Goal: Book appointment/travel/reservation

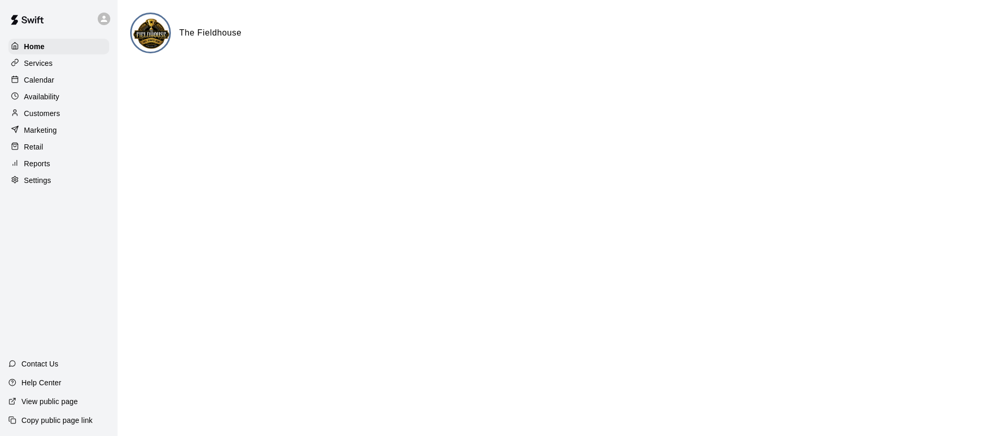
click at [64, 85] on div "Calendar" at bounding box center [58, 80] width 101 height 16
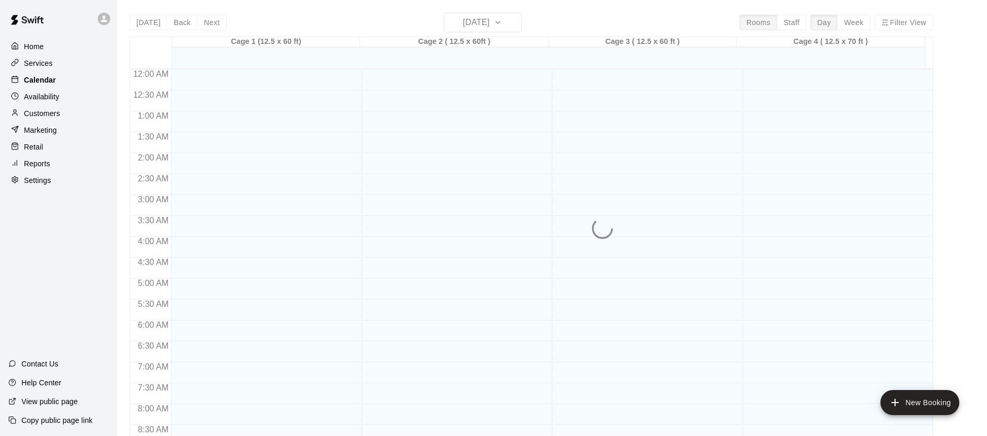
scroll to position [594, 0]
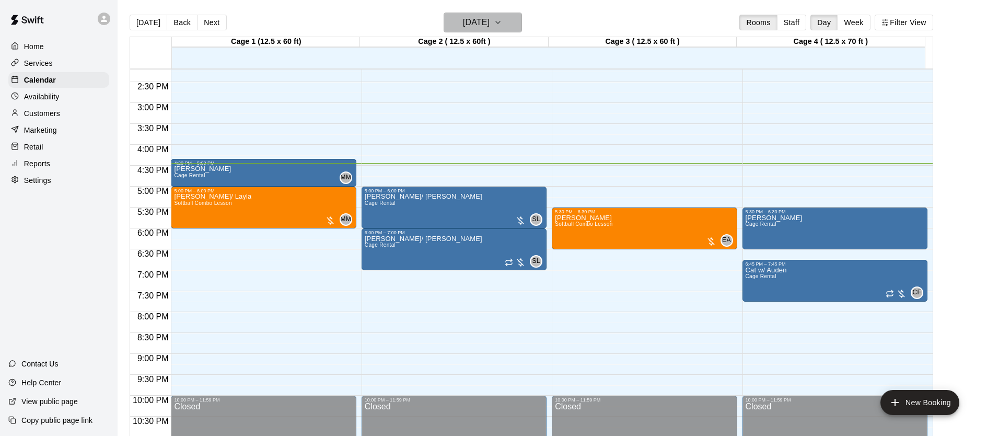
click at [502, 17] on icon "button" at bounding box center [498, 22] width 8 height 13
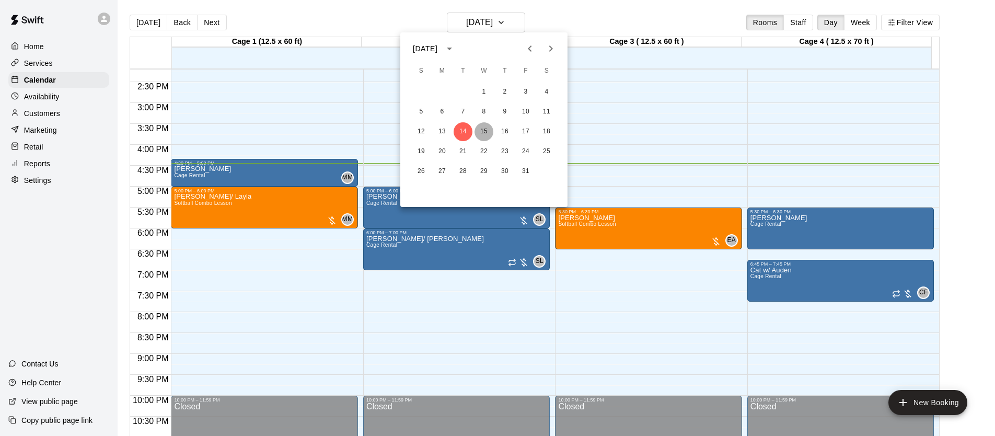
click at [479, 133] on button "15" at bounding box center [483, 131] width 19 height 19
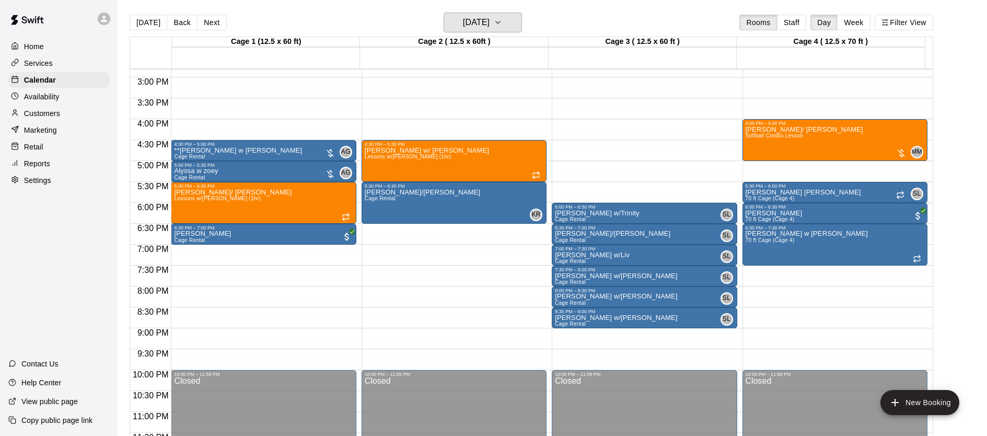
scroll to position [625, 0]
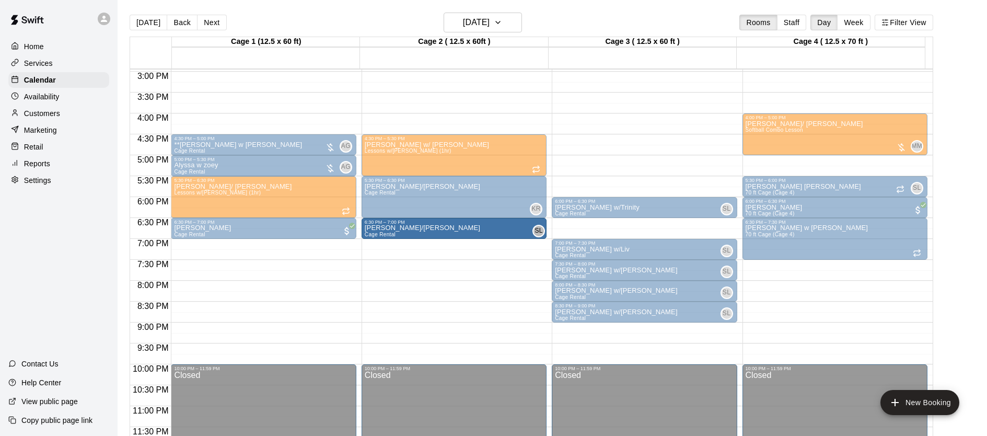
drag, startPoint x: 625, startPoint y: 233, endPoint x: 539, endPoint y: 240, distance: 86.5
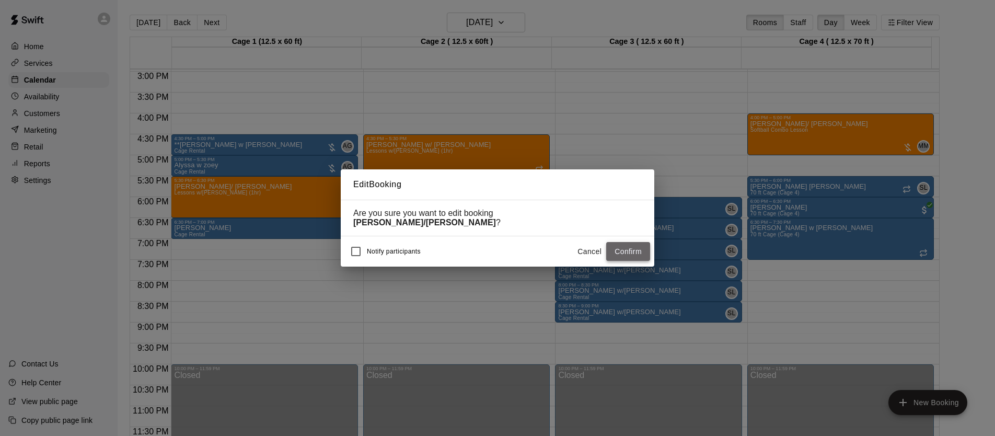
click at [622, 247] on button "Confirm" at bounding box center [628, 251] width 44 height 19
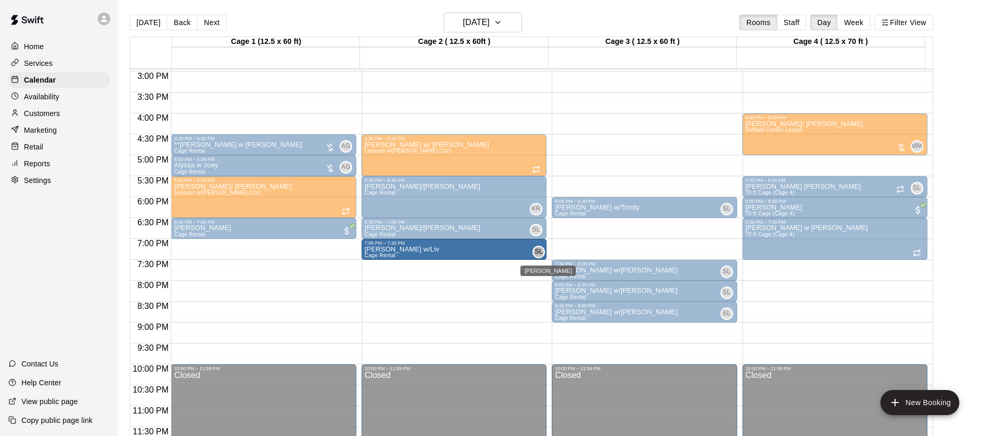
drag, startPoint x: 592, startPoint y: 248, endPoint x: 538, endPoint y: 250, distance: 54.4
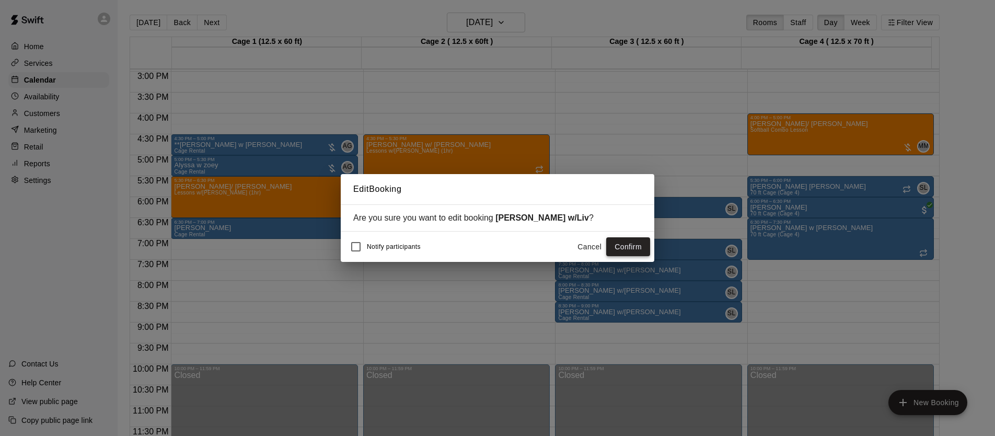
click at [624, 245] on button "Confirm" at bounding box center [628, 246] width 44 height 19
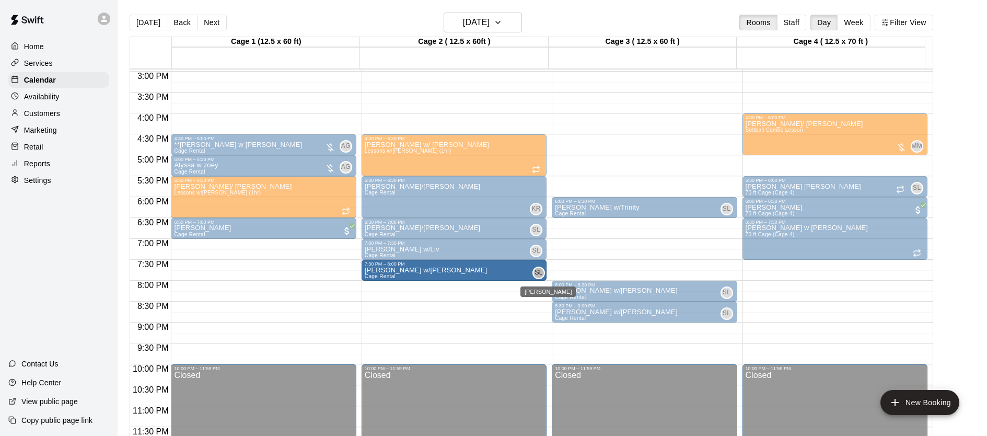
drag, startPoint x: 612, startPoint y: 270, endPoint x: 542, endPoint y: 275, distance: 70.3
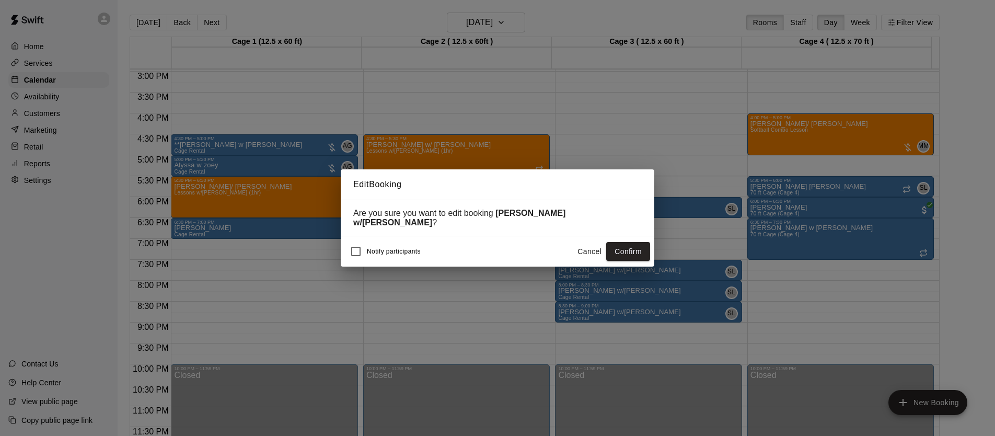
click at [637, 249] on button "Confirm" at bounding box center [628, 251] width 44 height 19
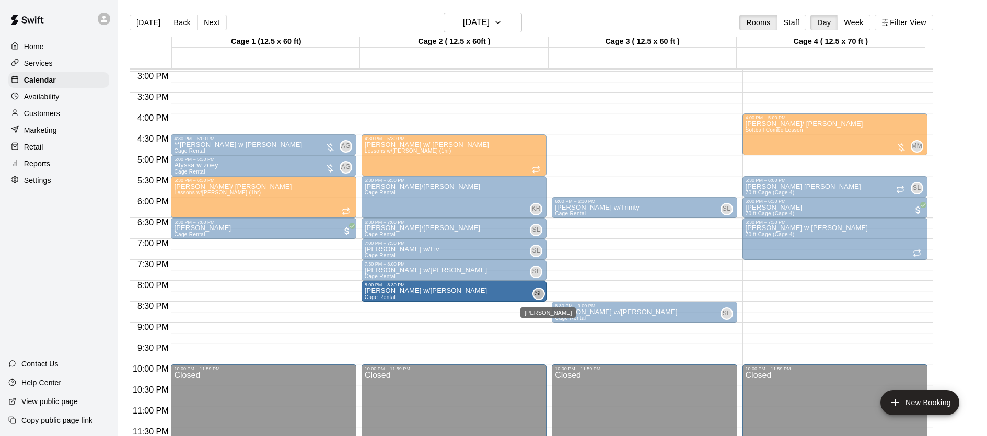
drag, startPoint x: 588, startPoint y: 293, endPoint x: 541, endPoint y: 295, distance: 47.1
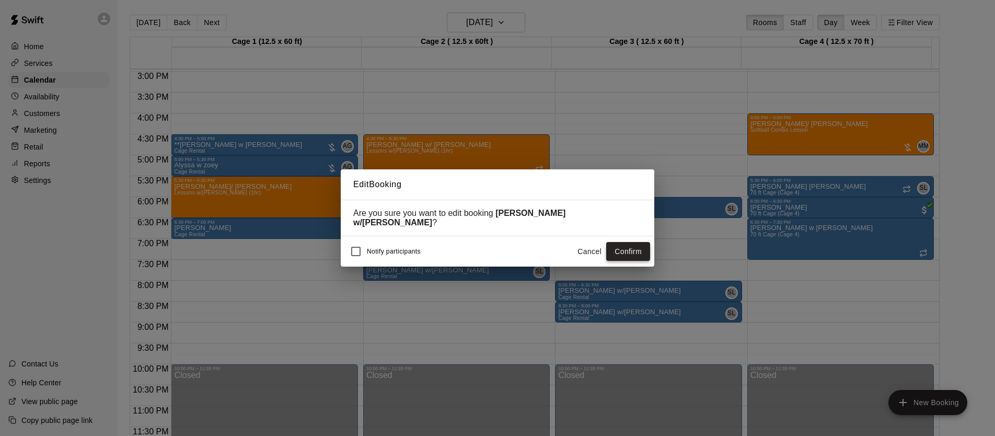
click at [641, 249] on button "Confirm" at bounding box center [628, 251] width 44 height 19
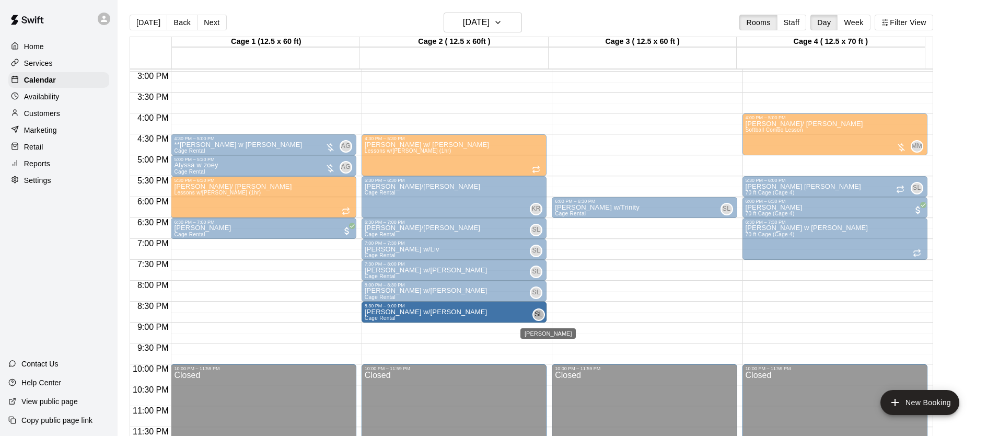
drag, startPoint x: 636, startPoint y: 314, endPoint x: 533, endPoint y: 318, distance: 102.5
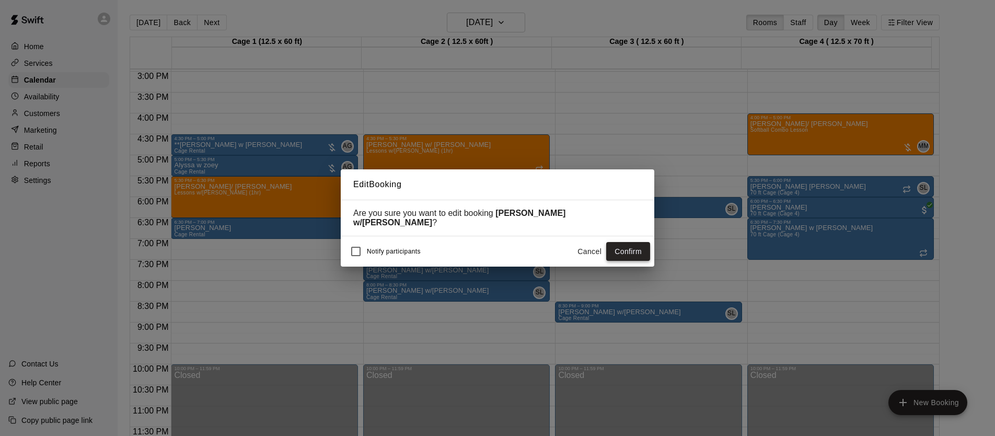
click at [635, 251] on button "Confirm" at bounding box center [628, 251] width 44 height 19
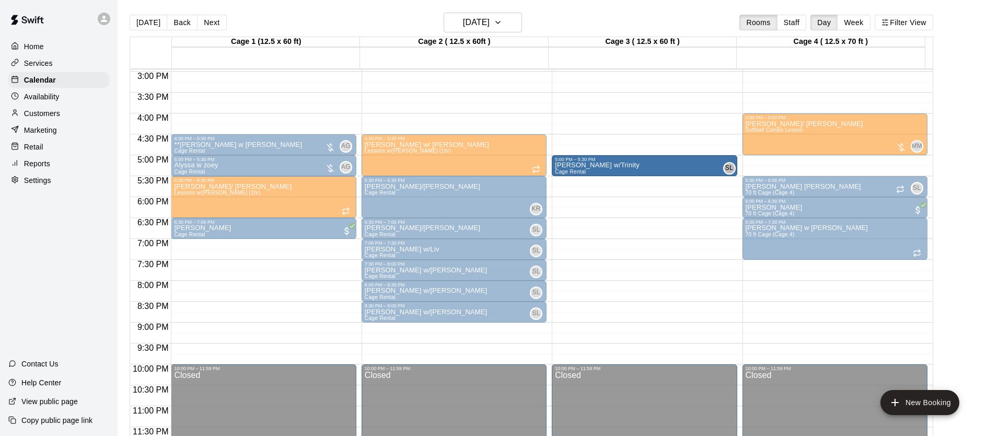
drag, startPoint x: 706, startPoint y: 208, endPoint x: 701, endPoint y: 171, distance: 37.9
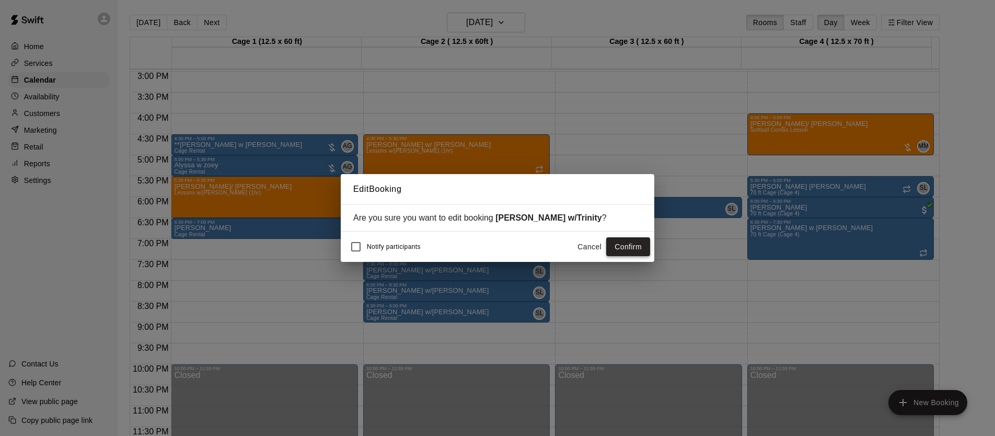
click at [634, 248] on button "Confirm" at bounding box center [628, 246] width 44 height 19
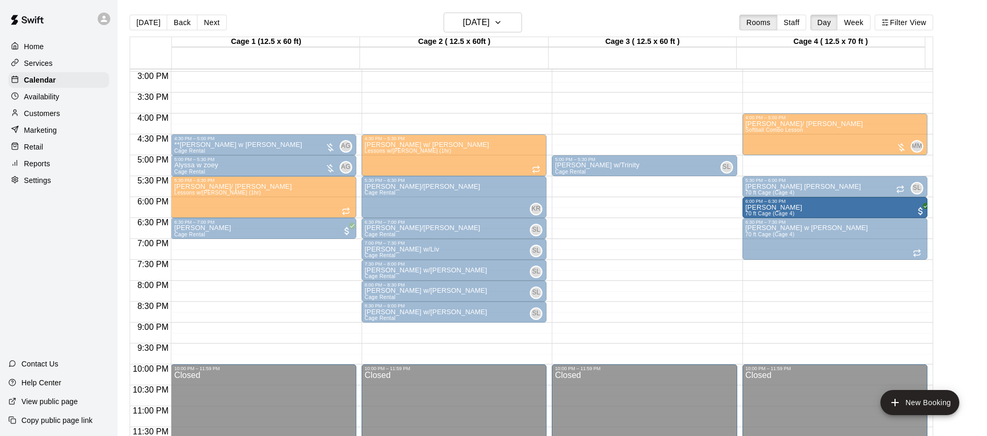
drag, startPoint x: 760, startPoint y: 215, endPoint x: 615, endPoint y: 221, distance: 144.8
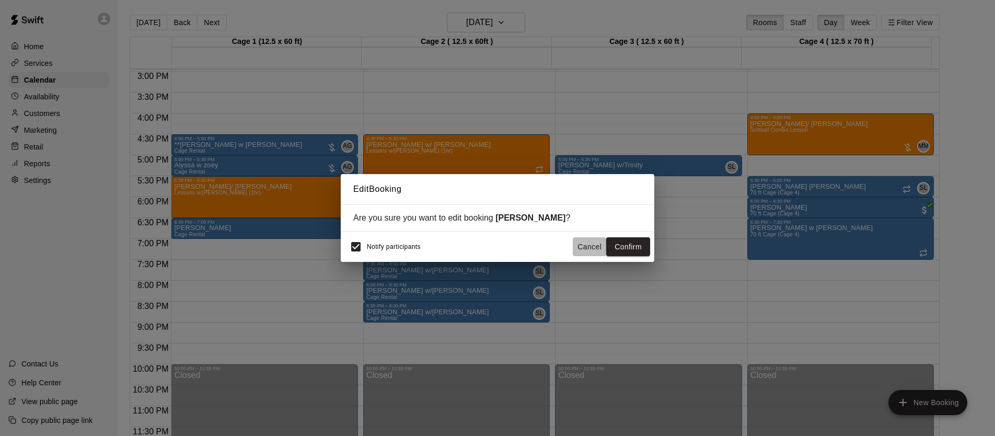
click at [587, 243] on button "Cancel" at bounding box center [589, 246] width 33 height 19
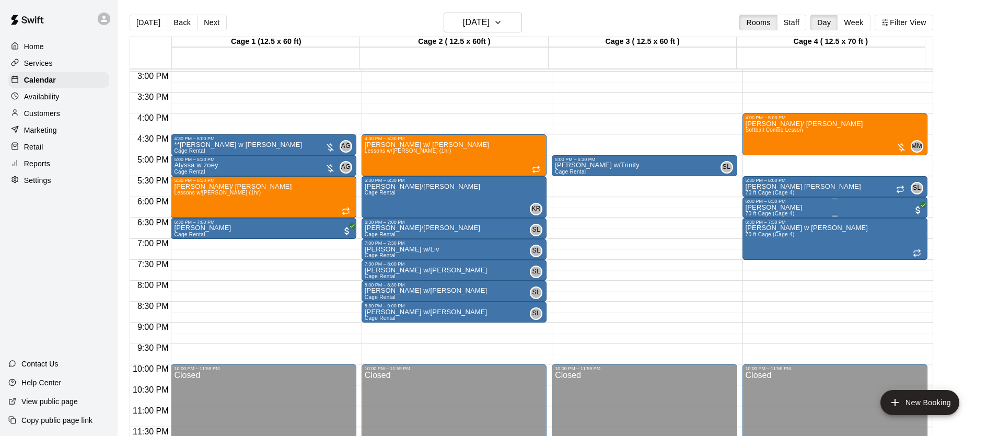
click at [774, 210] on div "[PERSON_NAME] 70 ft Cage (Cage 4)" at bounding box center [774, 422] width 57 height 436
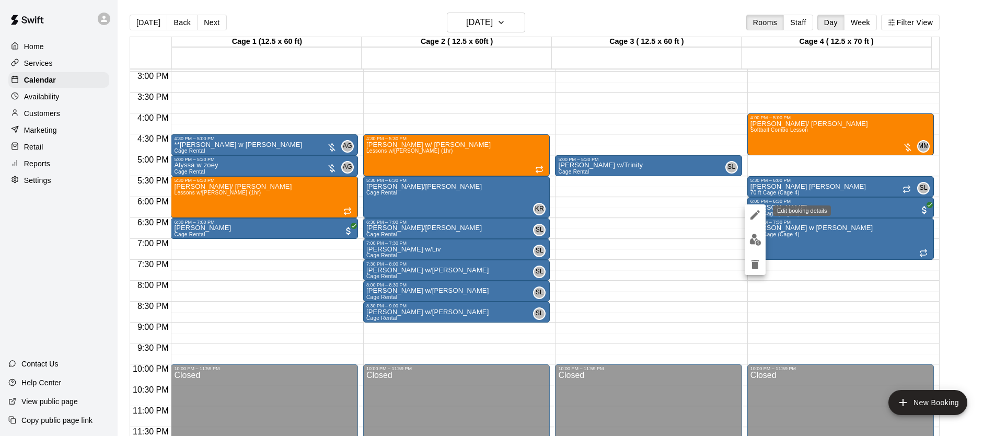
click at [758, 213] on icon "edit" at bounding box center [754, 214] width 9 height 9
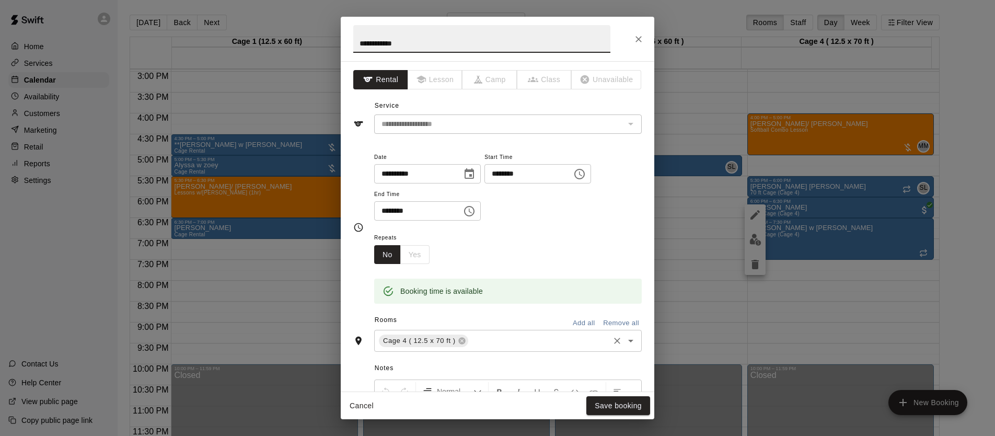
click at [511, 335] on input "text" at bounding box center [539, 340] width 138 height 13
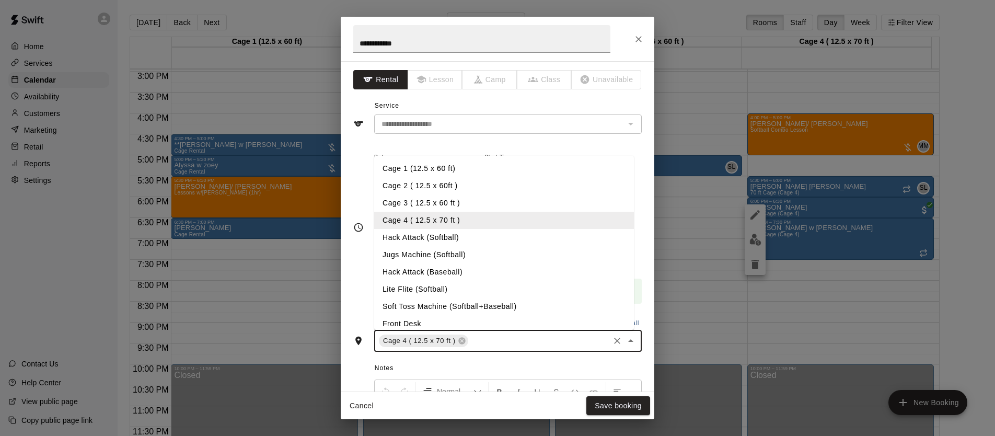
click at [410, 201] on li "Cage 3 ( 12.5 x 60 ft )" at bounding box center [504, 202] width 260 height 17
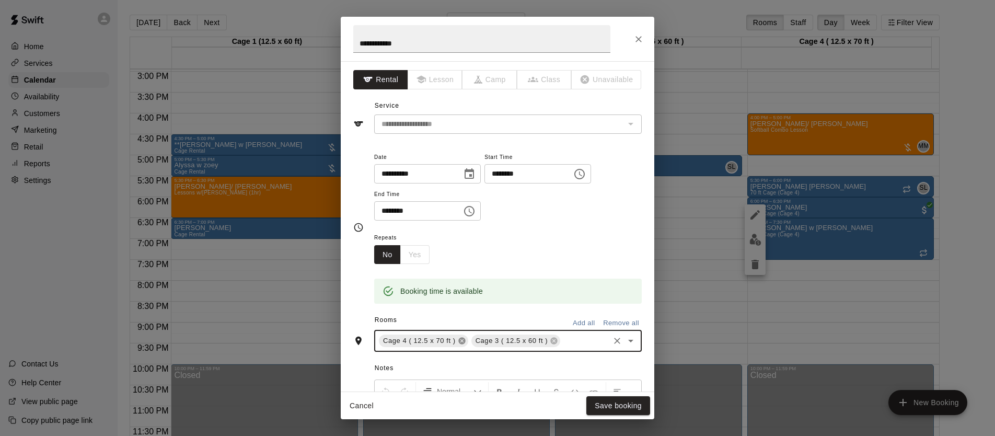
click at [464, 338] on icon at bounding box center [462, 341] width 8 height 8
click at [622, 408] on button "Save booking" at bounding box center [618, 405] width 64 height 19
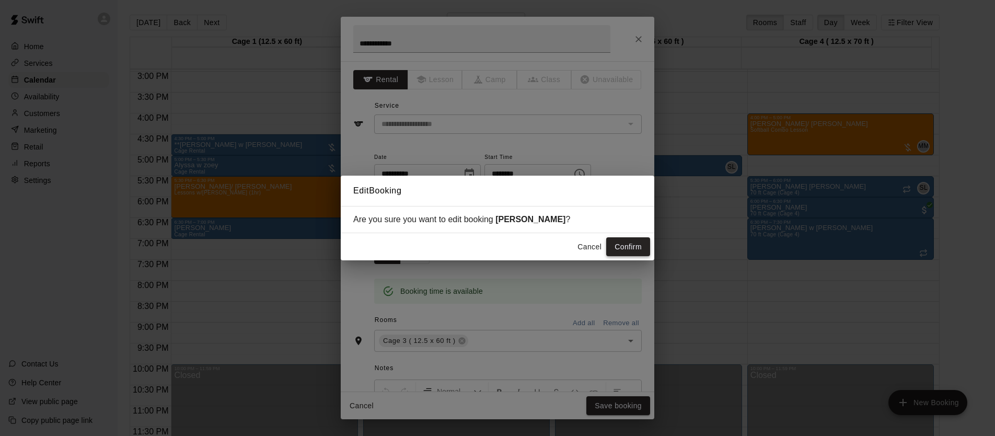
click at [641, 250] on button "Confirm" at bounding box center [628, 246] width 44 height 19
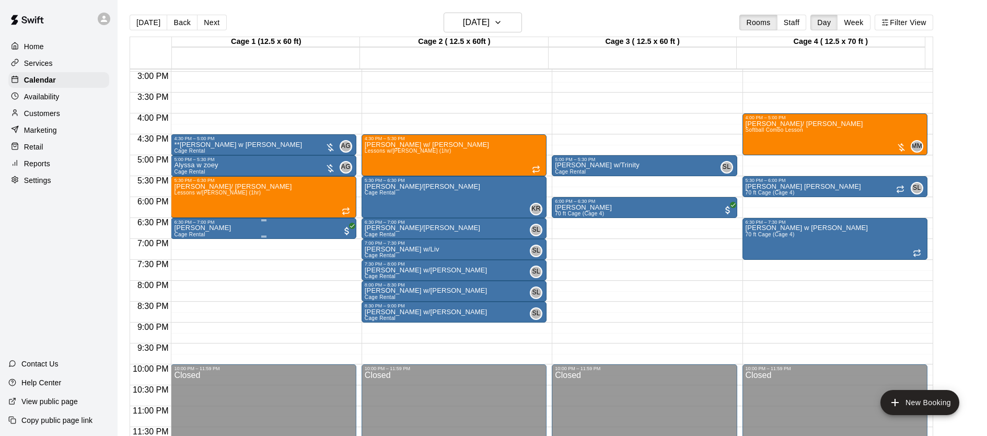
click at [294, 233] on div "[PERSON_NAME] Cage Rental" at bounding box center [263, 443] width 179 height 436
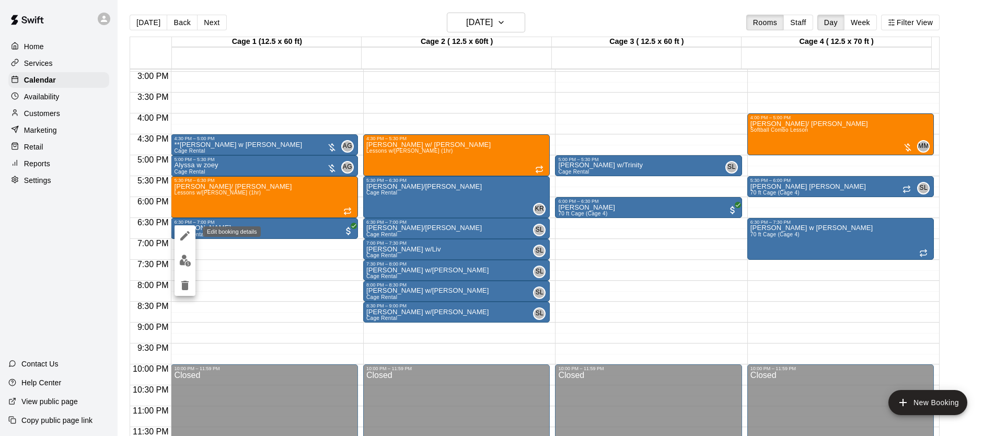
click at [180, 233] on icon "edit" at bounding box center [185, 235] width 13 height 13
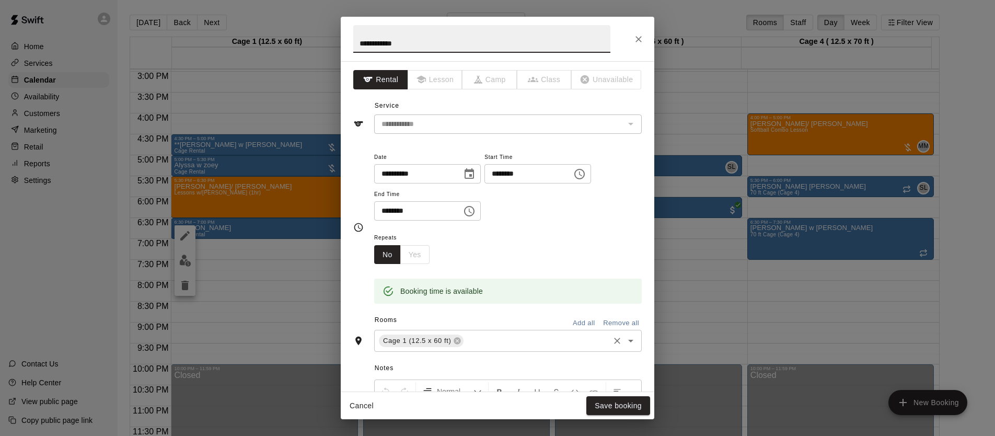
click at [506, 338] on input "text" at bounding box center [536, 340] width 143 height 13
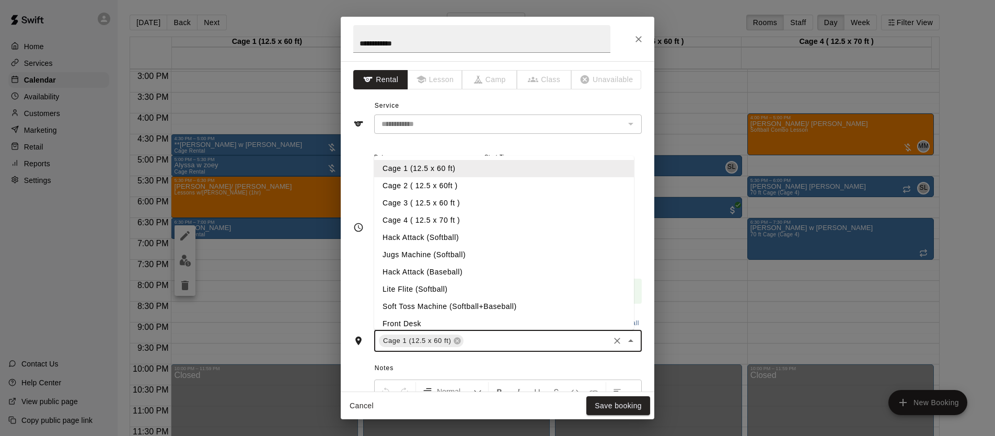
click at [465, 195] on li "Cage 3 ( 12.5 x 60 ft )" at bounding box center [504, 202] width 260 height 17
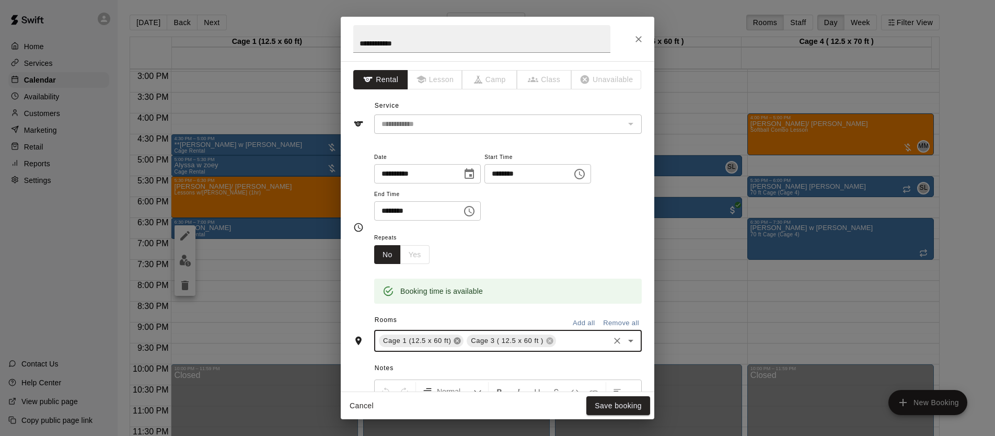
click at [455, 340] on icon at bounding box center [457, 341] width 7 height 7
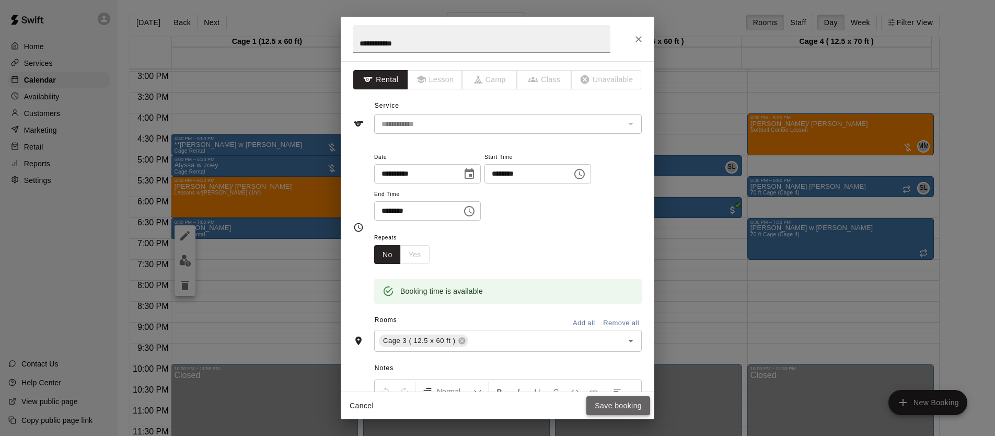
click at [633, 409] on button "Save booking" at bounding box center [618, 405] width 64 height 19
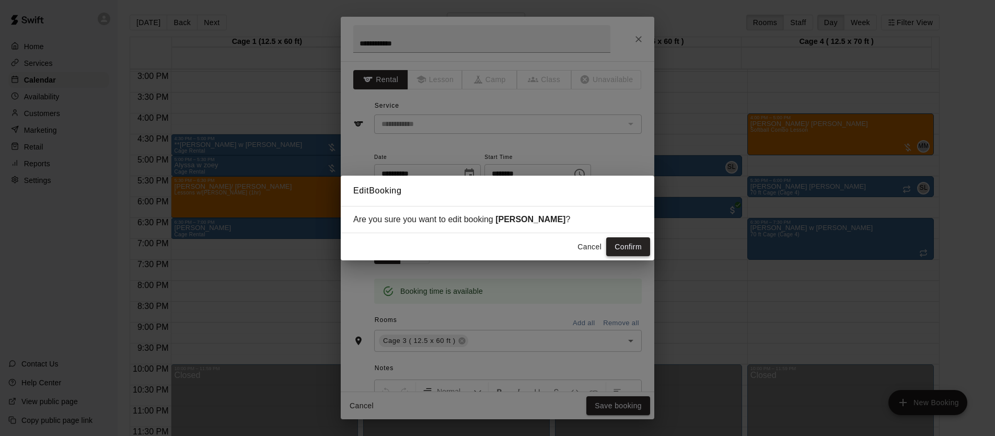
click at [618, 245] on button "Confirm" at bounding box center [628, 246] width 44 height 19
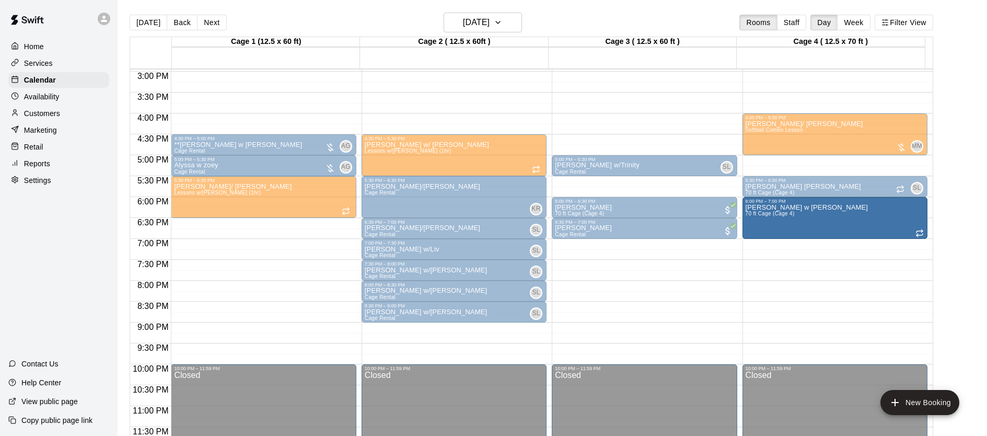
drag, startPoint x: 787, startPoint y: 239, endPoint x: 781, endPoint y: 225, distance: 15.4
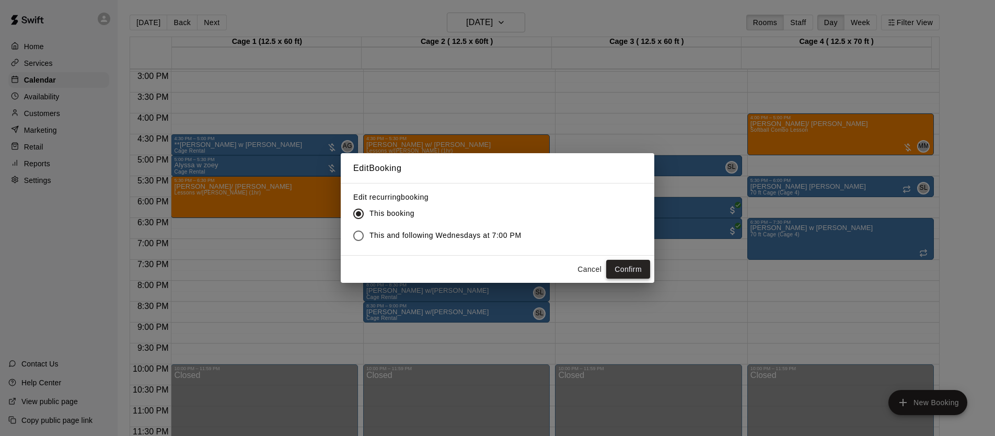
click at [629, 264] on button "Confirm" at bounding box center [628, 269] width 44 height 19
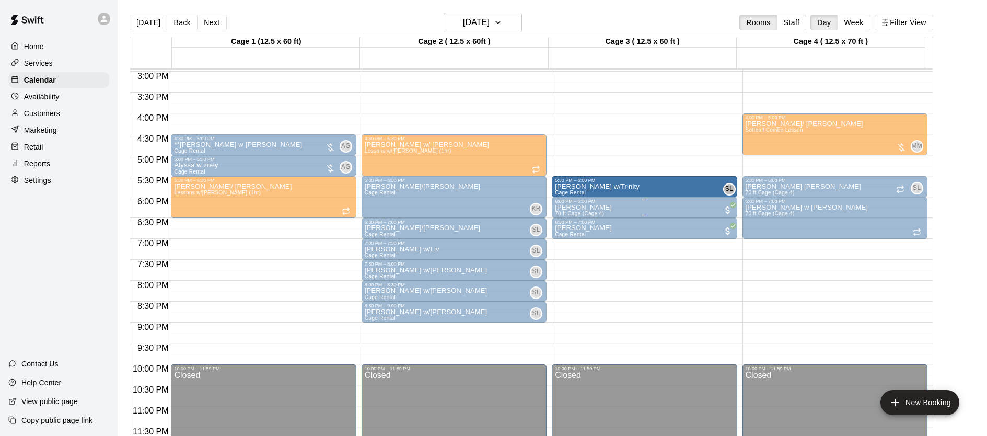
drag, startPoint x: 655, startPoint y: 171, endPoint x: 650, endPoint y: 198, distance: 26.5
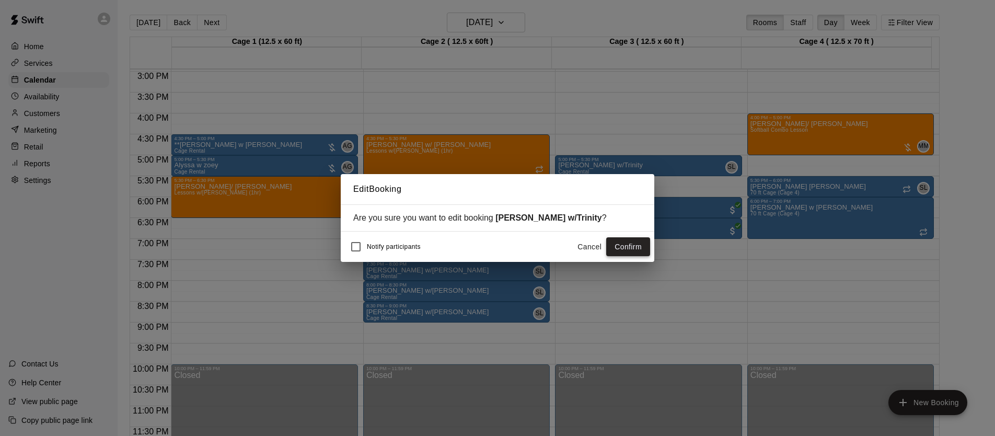
click at [635, 248] on button "Confirm" at bounding box center [628, 246] width 44 height 19
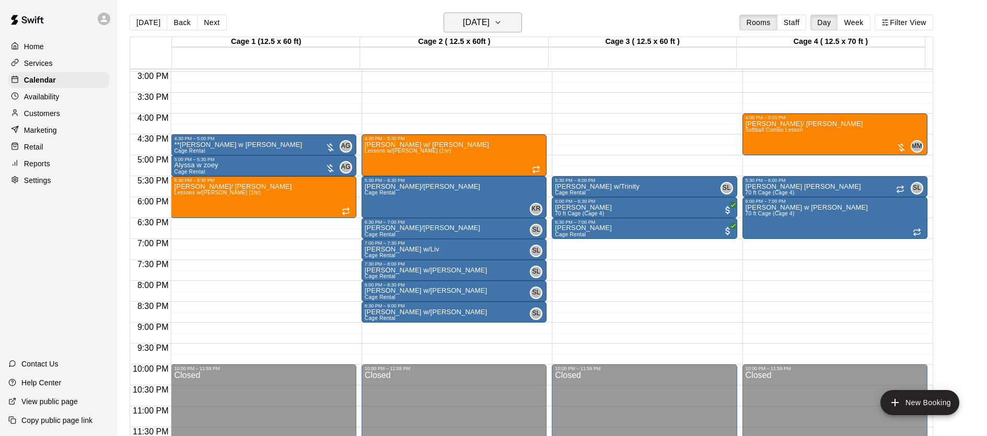
click at [489, 22] on h6 "[DATE]" at bounding box center [476, 22] width 27 height 15
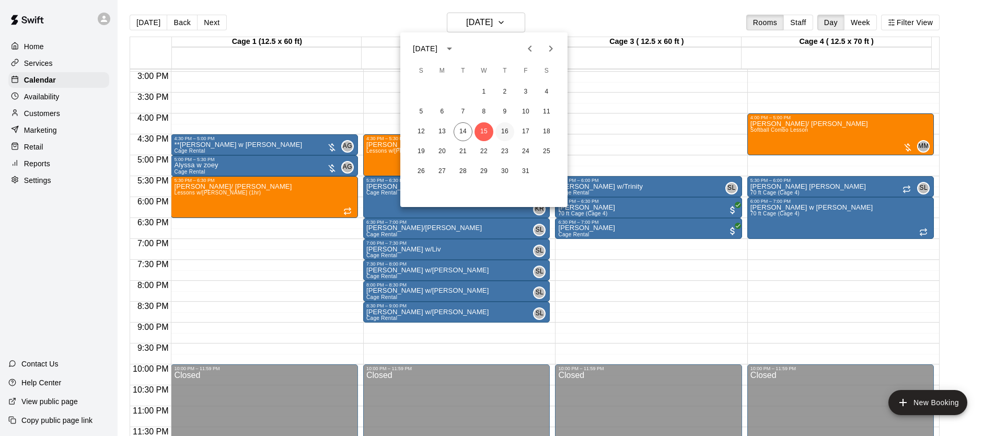
click at [511, 134] on button "16" at bounding box center [504, 131] width 19 height 19
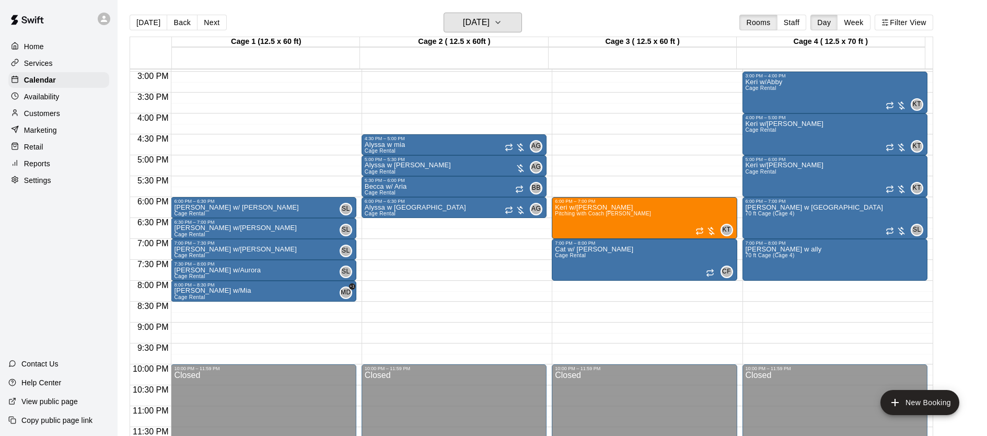
scroll to position [605, 0]
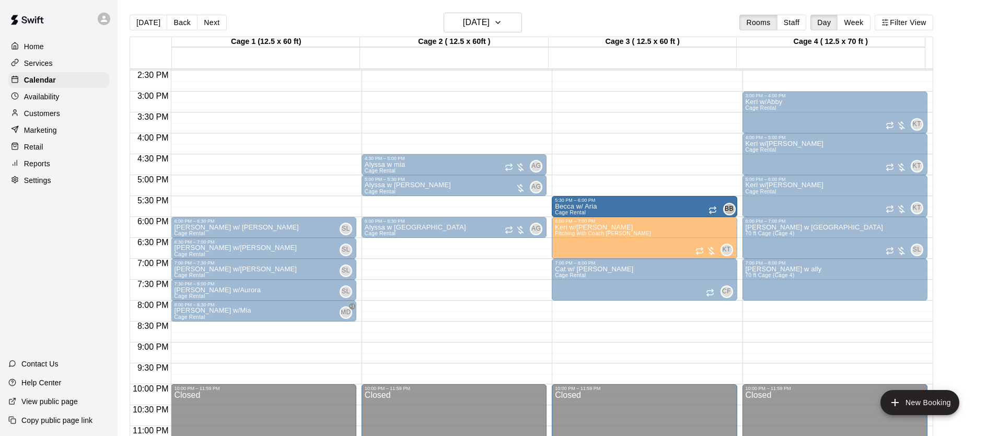
drag, startPoint x: 436, startPoint y: 205, endPoint x: 603, endPoint y: 207, distance: 166.7
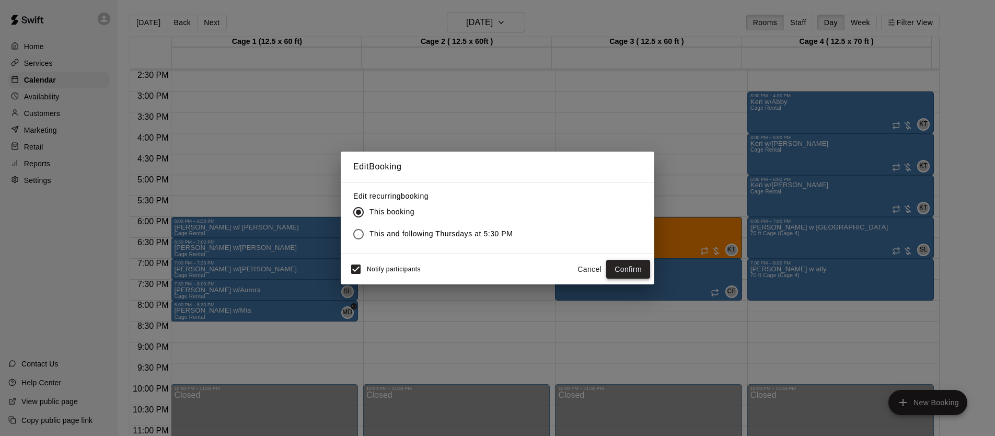
click at [642, 266] on button "Confirm" at bounding box center [628, 269] width 44 height 19
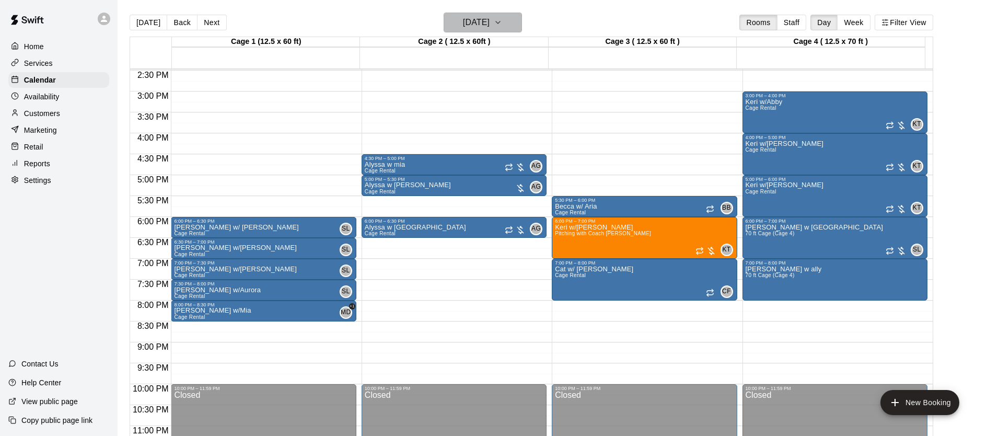
click at [490, 28] on h6 "[DATE]" at bounding box center [476, 22] width 27 height 15
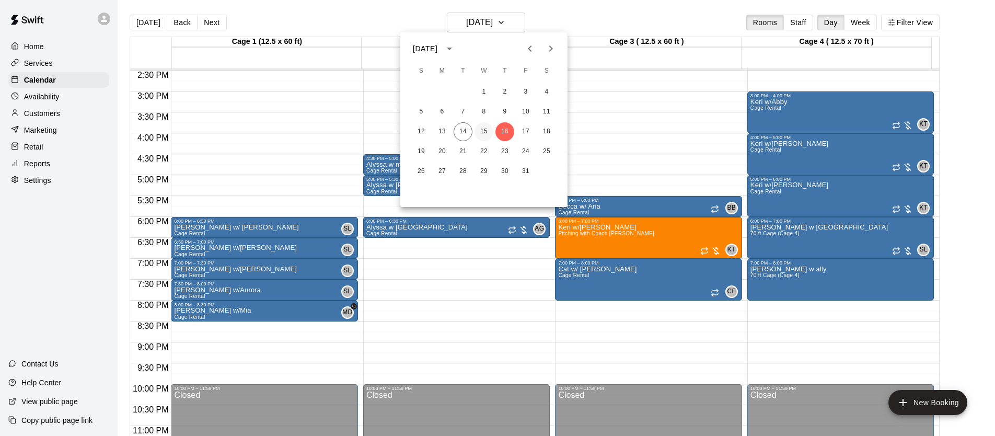
click at [484, 131] on button "15" at bounding box center [483, 131] width 19 height 19
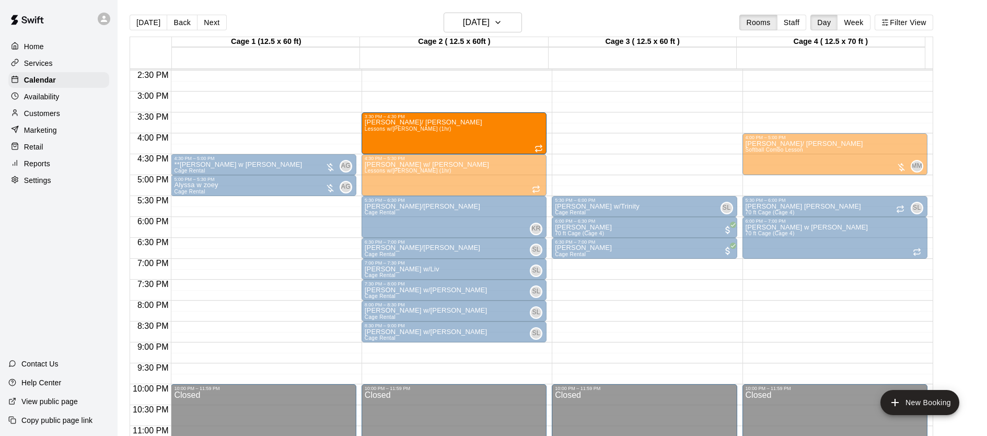
drag, startPoint x: 305, startPoint y: 214, endPoint x: 514, endPoint y: 133, distance: 224.2
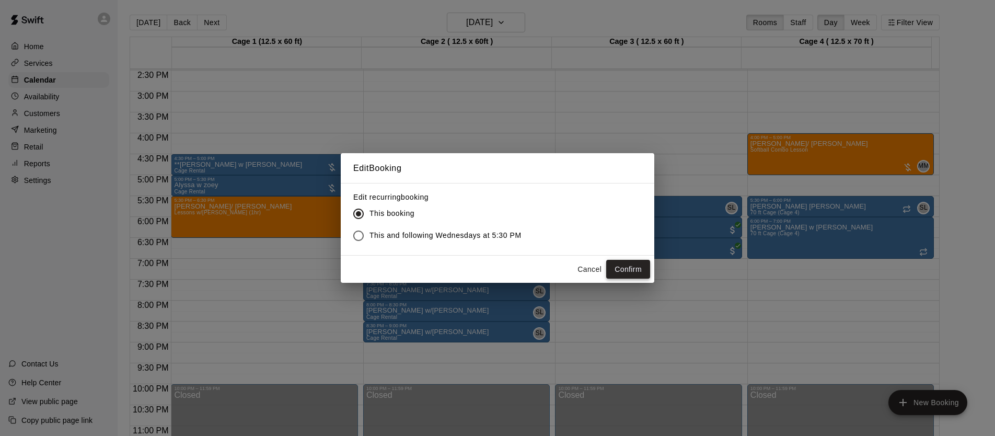
click at [641, 273] on button "Confirm" at bounding box center [628, 269] width 44 height 19
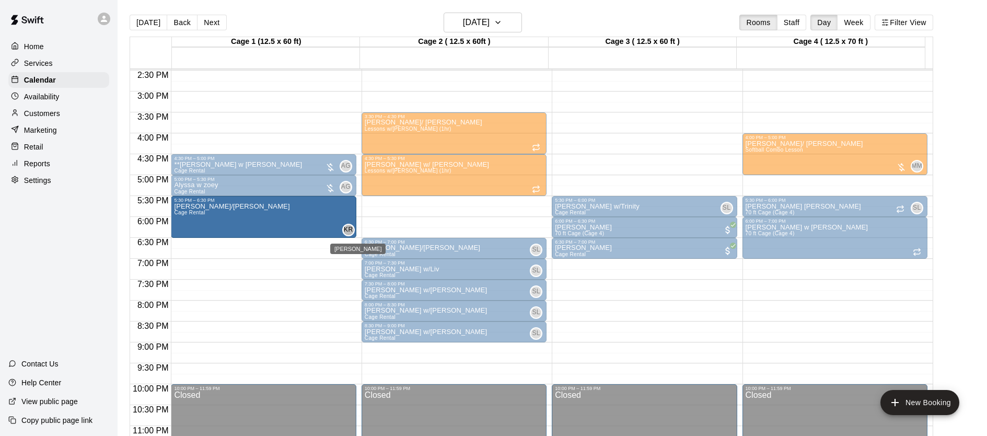
drag, startPoint x: 457, startPoint y: 226, endPoint x: 354, endPoint y: 232, distance: 103.1
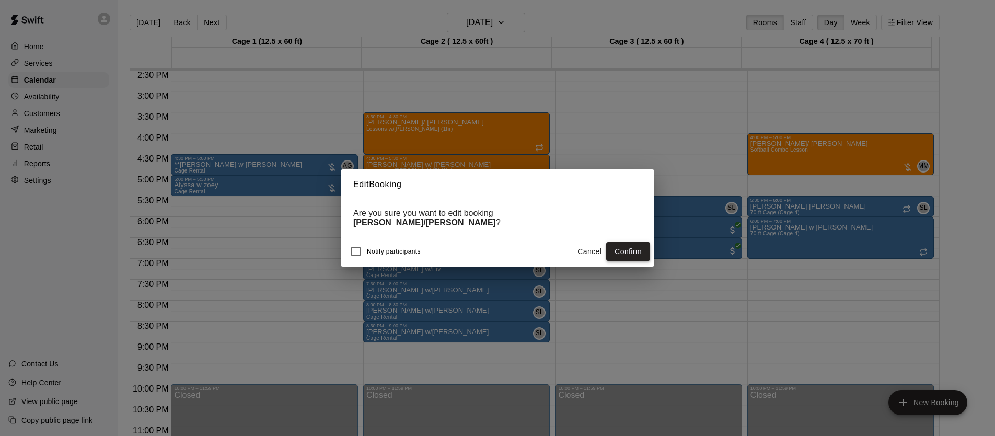
click at [639, 242] on button "Confirm" at bounding box center [628, 251] width 44 height 19
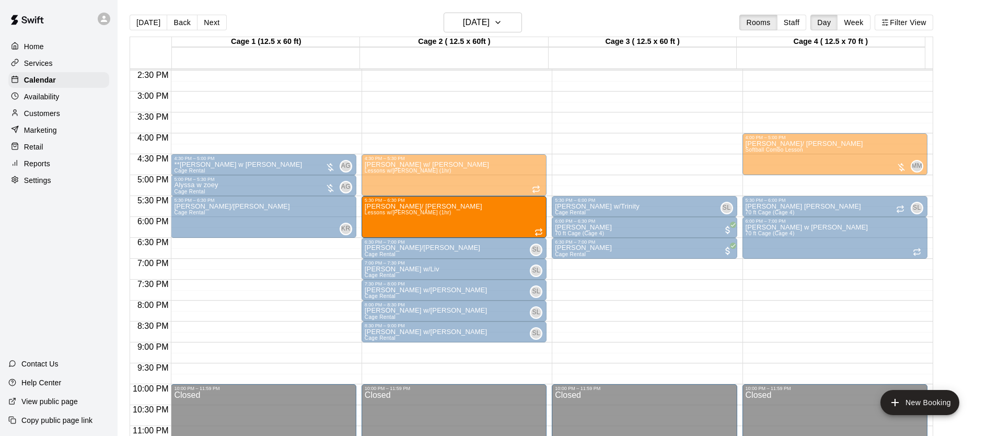
drag, startPoint x: 475, startPoint y: 122, endPoint x: 482, endPoint y: 212, distance: 90.2
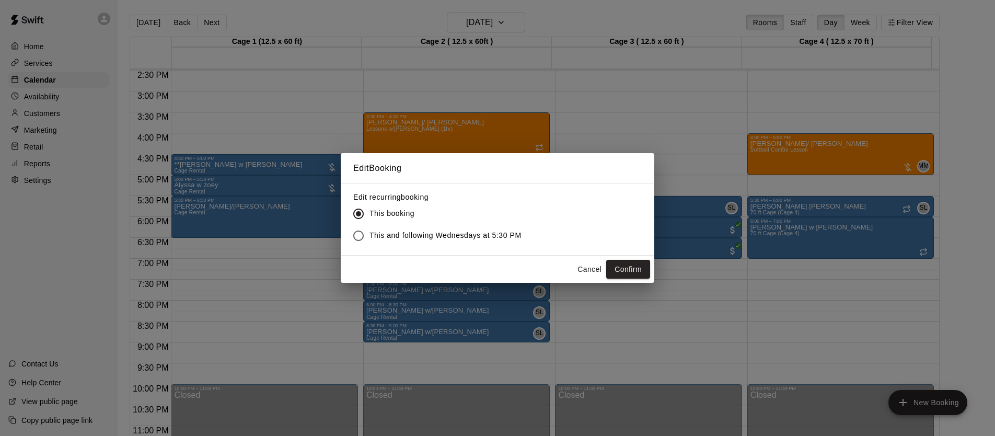
click at [636, 271] on button "Confirm" at bounding box center [628, 269] width 44 height 19
